Goal: Transaction & Acquisition: Purchase product/service

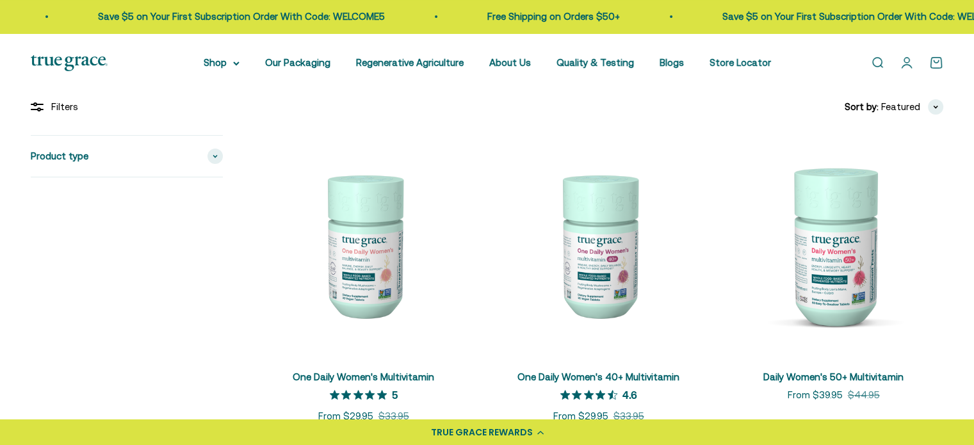
scroll to position [320, 0]
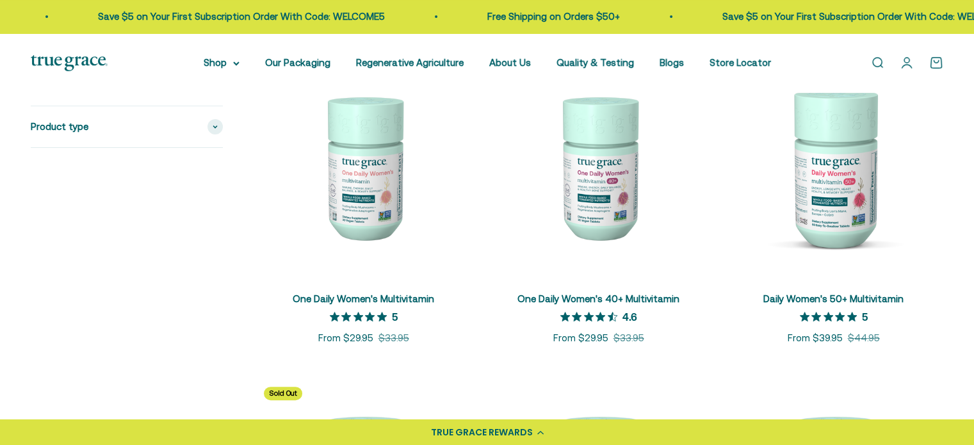
click at [839, 213] on img at bounding box center [833, 167] width 220 height 220
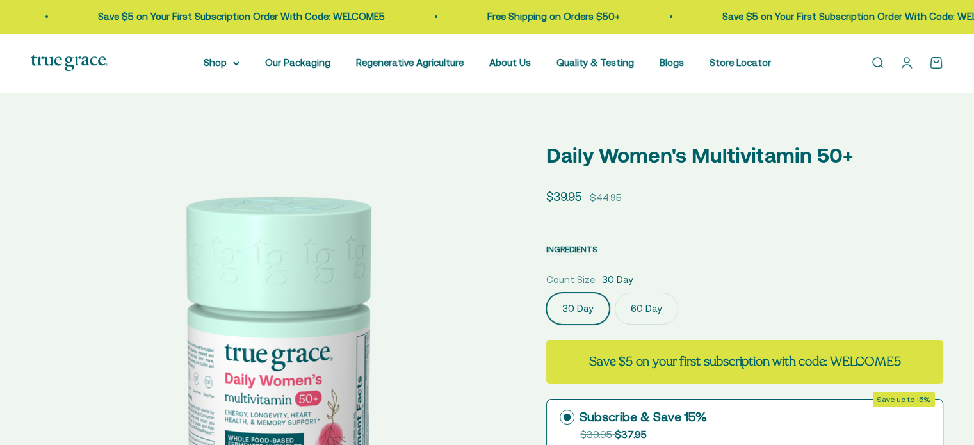
select select "3"
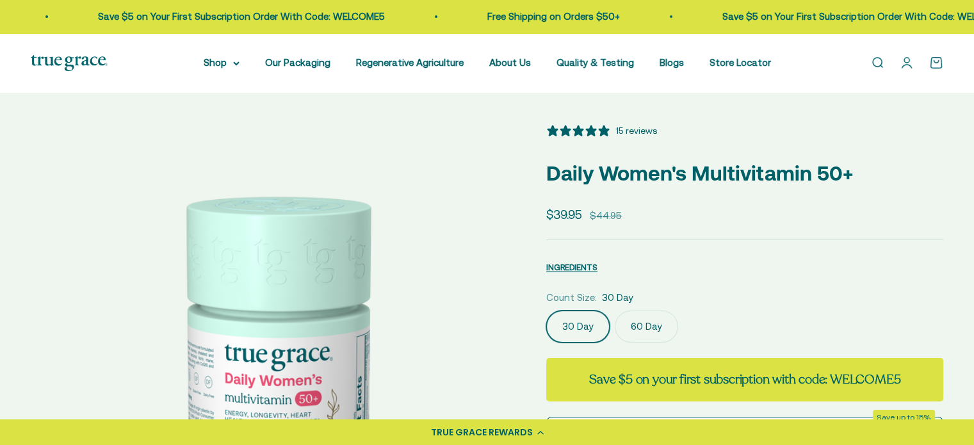
scroll to position [64, 0]
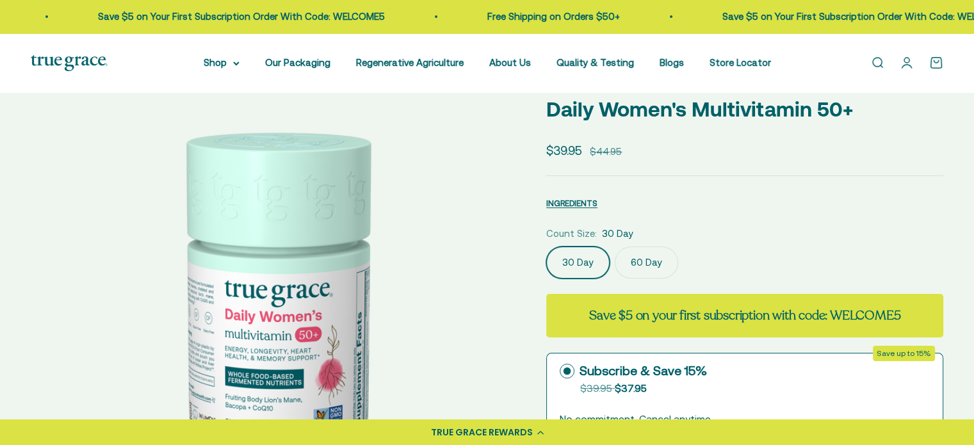
click at [642, 259] on label "60 Day" at bounding box center [646, 262] width 63 height 32
click at [546, 246] on input "60 Day" at bounding box center [545, 246] width 1 height 1
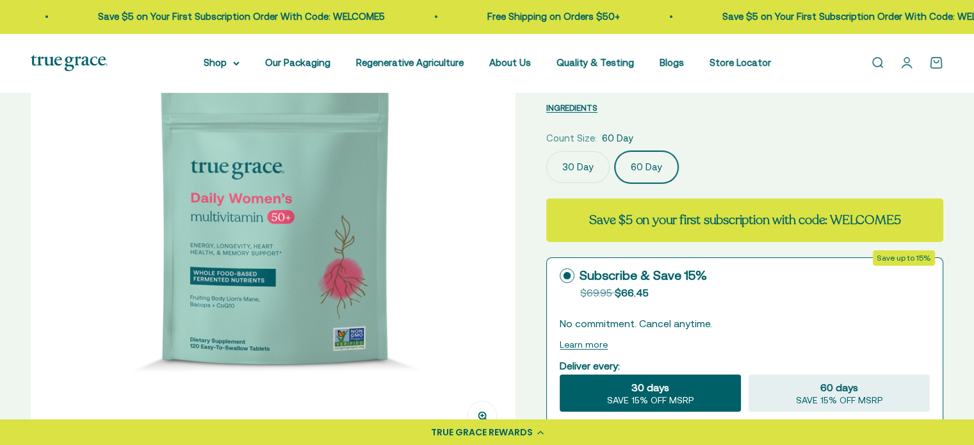
scroll to position [192, 0]
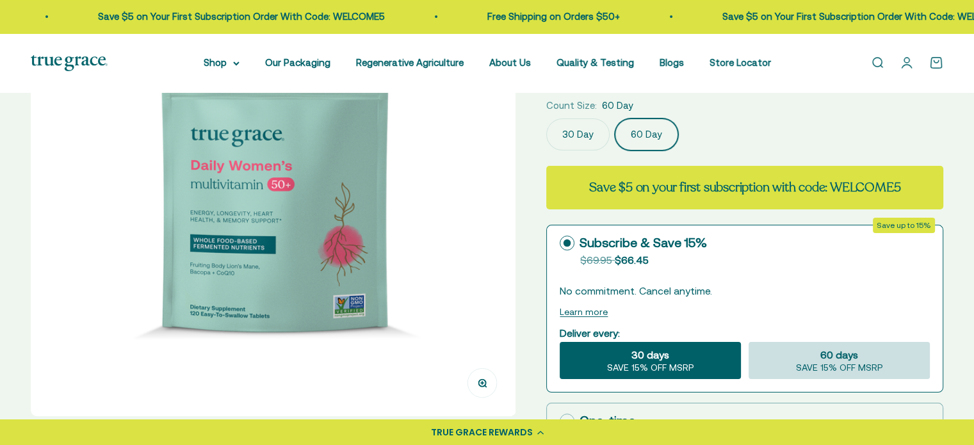
click at [799, 357] on div "60 days SAVE 15% OFF MSRP" at bounding box center [838, 360] width 181 height 37
click at [748, 342] on input "60 days SAVE 15% OFF MSRP" at bounding box center [748, 341] width 1 height 1
radio input "true"
click at [799, 357] on div "60 days SAVE 15% OFF MSRP" at bounding box center [838, 360] width 181 height 37
click at [748, 342] on input "60 days SAVE 15% OFF MSRP" at bounding box center [748, 341] width 1 height 1
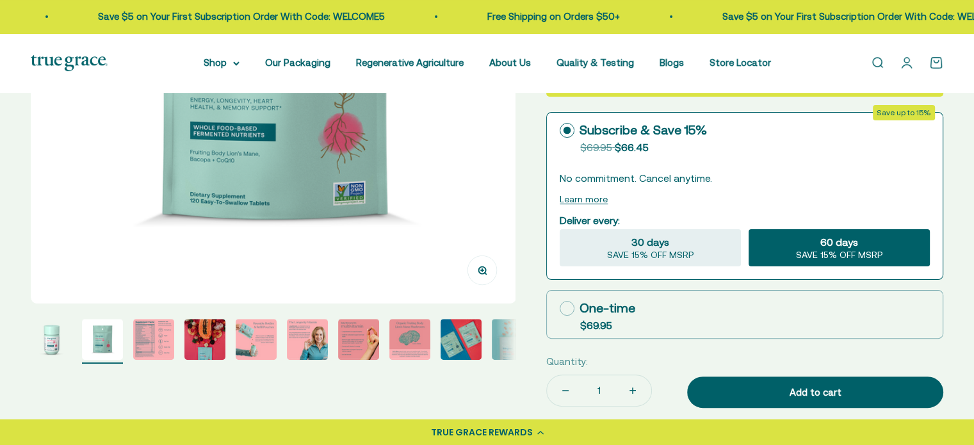
scroll to position [320, 0]
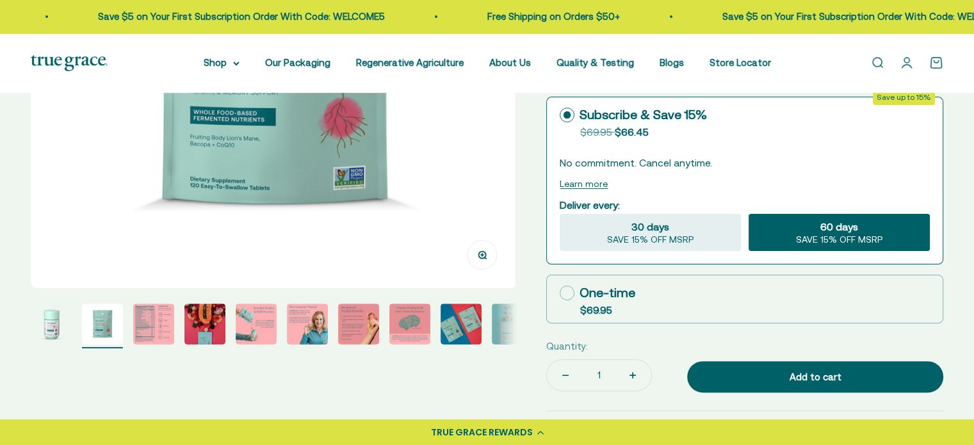
click at [565, 296] on icon at bounding box center [567, 293] width 15 height 15
click at [560, 293] on input "One-time $69.95" at bounding box center [559, 293] width 1 height 1
radio input "true"
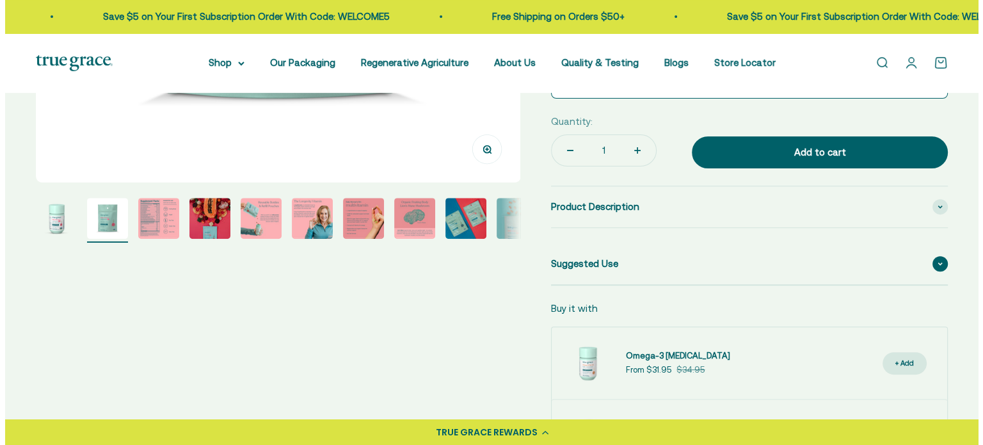
scroll to position [448, 0]
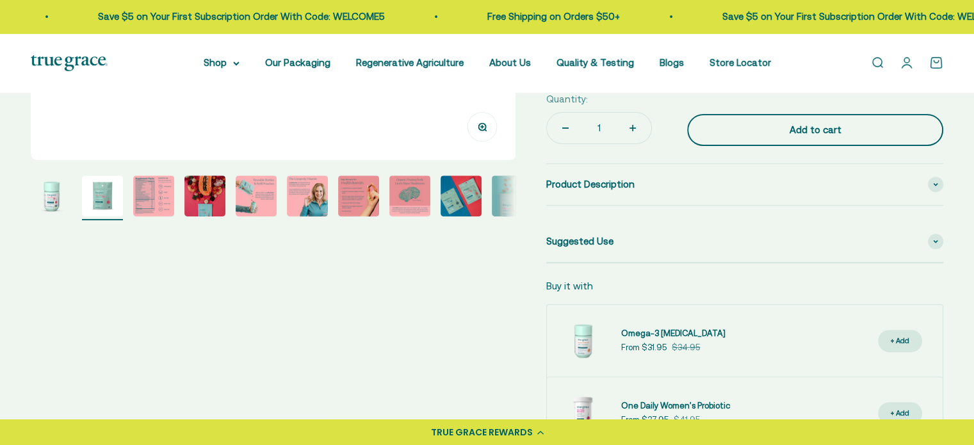
click at [745, 132] on div "Add to cart" at bounding box center [815, 129] width 205 height 15
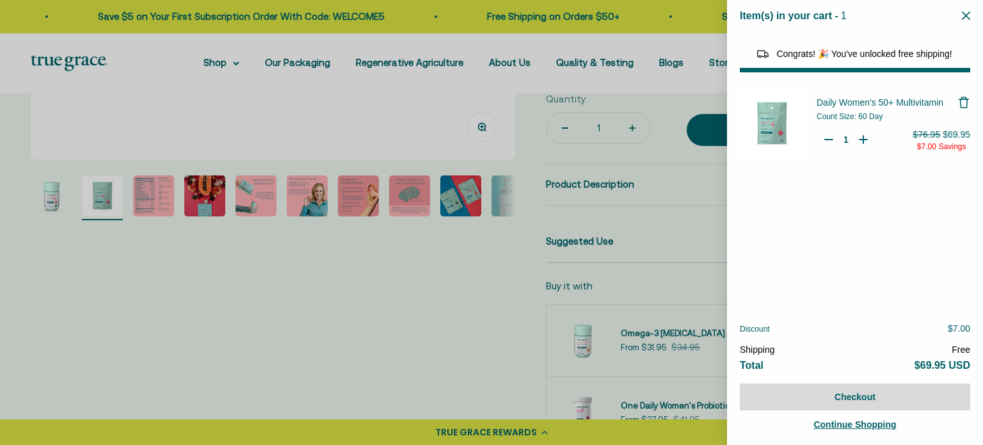
select select "44882812010710"
select select "40055698129088"
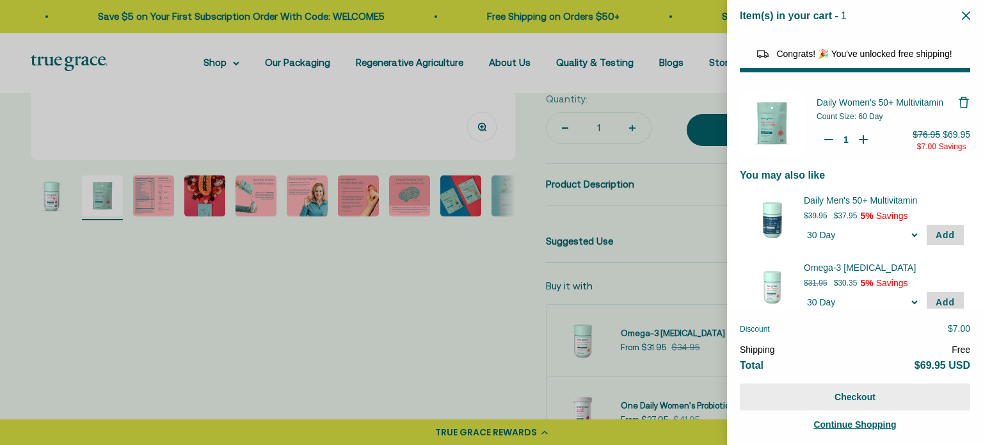
click at [801, 399] on button "Checkout" at bounding box center [855, 396] width 230 height 27
